Goal: Find specific page/section: Find specific page/section

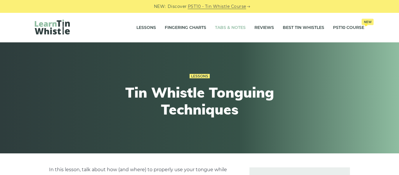
click at [240, 29] on link "Tabs & Notes" at bounding box center [230, 27] width 31 height 15
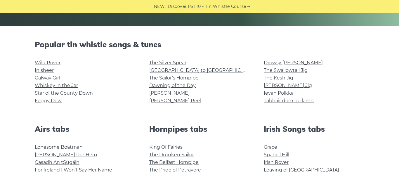
scroll to position [131, 0]
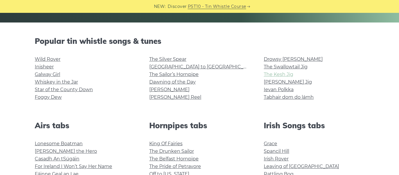
click at [280, 76] on link "The Kesh Jig" at bounding box center [278, 75] width 29 height 6
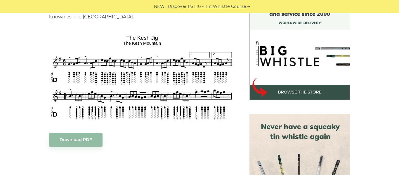
scroll to position [169, 0]
